Goal: Transaction & Acquisition: Purchase product/service

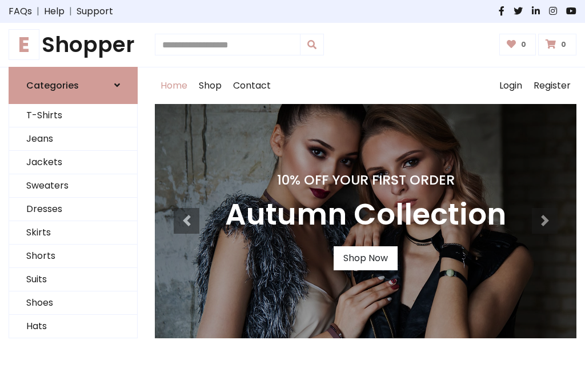
click at [293, 188] on h4 "10% Off Your First Order" at bounding box center [365, 180] width 281 height 16
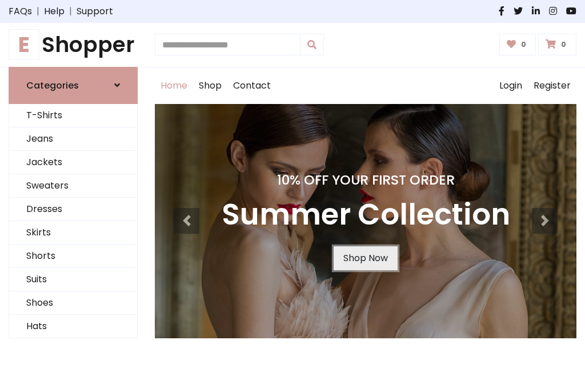
click at [365, 258] on link "Shop Now" at bounding box center [366, 258] width 64 height 24
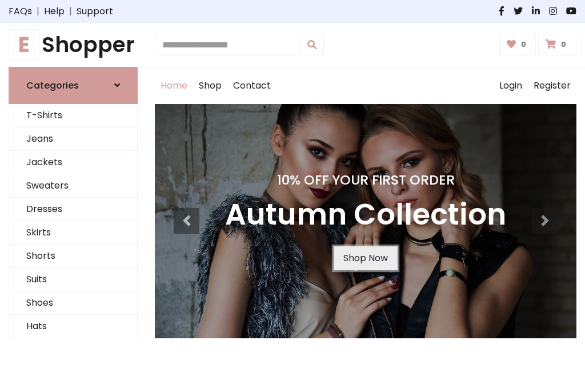
click at [365, 258] on link "Shop Now" at bounding box center [366, 258] width 64 height 24
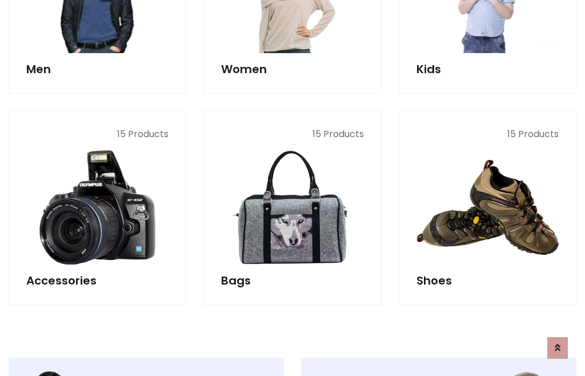
scroll to position [1139, 0]
